Goal: Task Accomplishment & Management: Use online tool/utility

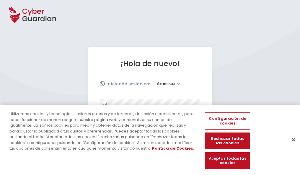
select select "América"
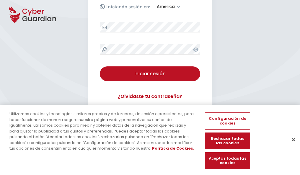
click at [290, 146] on button "Cerrar" at bounding box center [293, 139] width 13 height 13
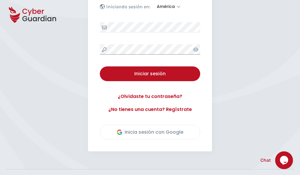
scroll to position [134, 0]
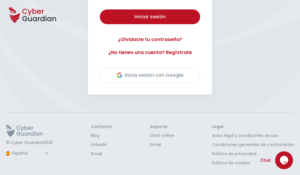
click at [100, 9] on button "Iniciar sesión" at bounding box center [150, 16] width 100 height 15
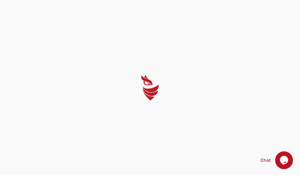
scroll to position [0, 0]
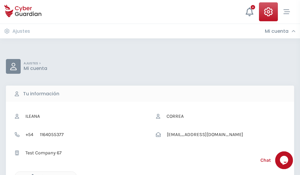
click at [31, 174] on icon "button" at bounding box center [31, 176] width 5 height 5
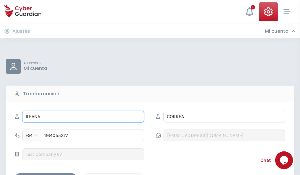
click at [83, 117] on input "ILEANA" at bounding box center [83, 117] width 122 height 12
type input "I"
type input "Chema"
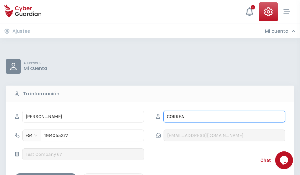
click at [224, 117] on input "CORREA" at bounding box center [224, 117] width 122 height 12
type input "C"
type input "Llobet"
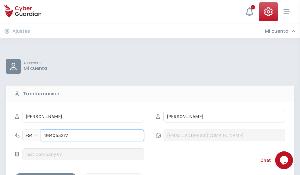
click at [92, 135] on input "1164055377" at bounding box center [92, 136] width 103 height 12
type input "1"
type input "4900395053"
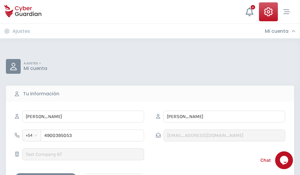
click at [114, 175] on div "Cancelar" at bounding box center [113, 178] width 53 height 7
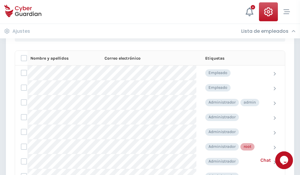
scroll to position [297, 0]
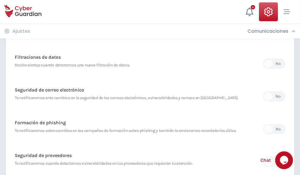
scroll to position [311, 0]
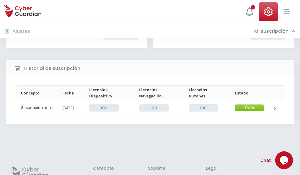
scroll to position [150, 0]
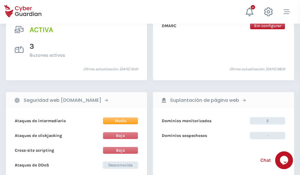
scroll to position [600, 0]
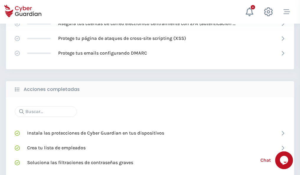
scroll to position [393, 0]
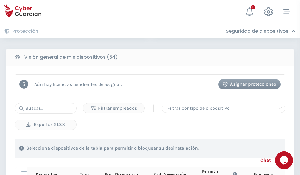
scroll to position [521, 0]
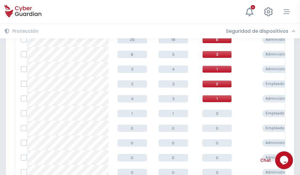
scroll to position [297, 0]
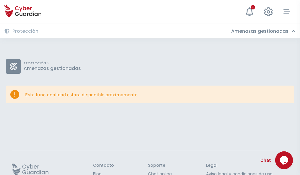
scroll to position [38, 0]
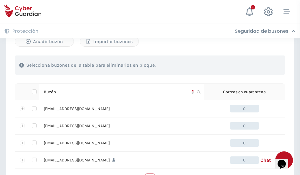
scroll to position [291, 0]
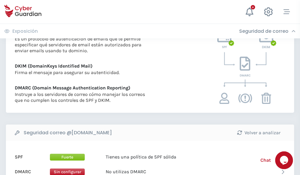
scroll to position [318, 0]
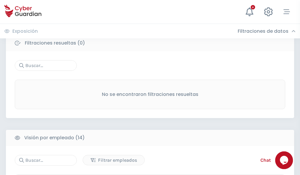
scroll to position [533, 0]
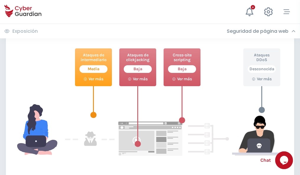
scroll to position [321, 0]
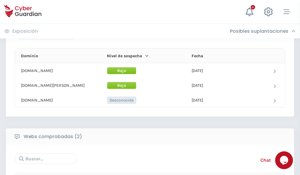
scroll to position [354, 0]
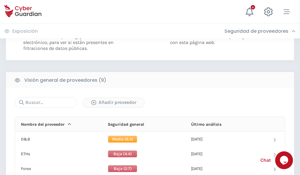
scroll to position [425, 0]
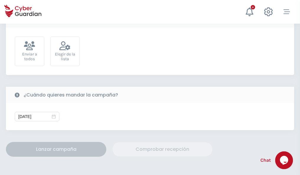
scroll to position [216, 0]
